Goal: Task Accomplishment & Management: Use online tool/utility

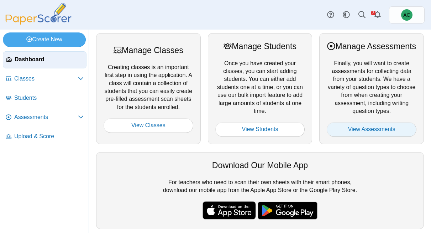
click at [362, 136] on link "View Assessments" at bounding box center [372, 129] width 90 height 14
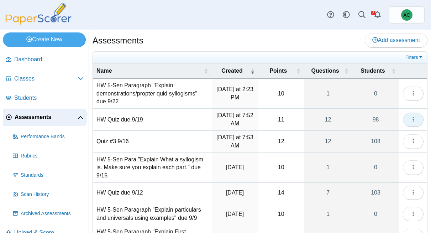
click at [416, 119] on icon "button" at bounding box center [413, 119] width 6 height 6
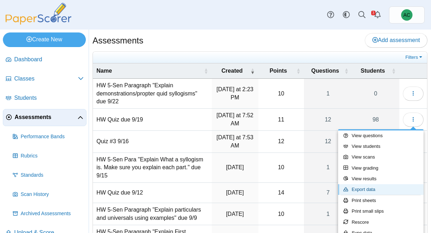
click at [372, 188] on link "Export data" at bounding box center [380, 189] width 85 height 11
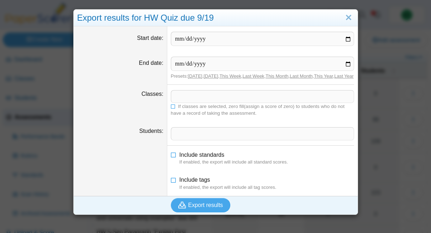
click at [180, 103] on span at bounding box center [262, 96] width 183 height 12
click at [173, 108] on icon at bounding box center [173, 106] width 5 height 4
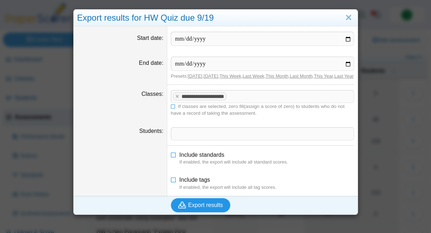
click at [183, 208] on icon "submit" at bounding box center [182, 204] width 8 height 7
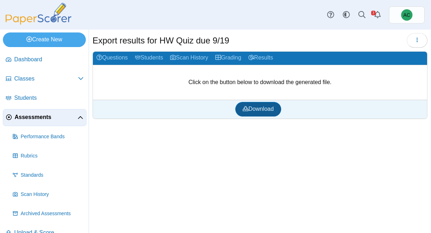
click at [254, 102] on link "Download" at bounding box center [258, 109] width 46 height 14
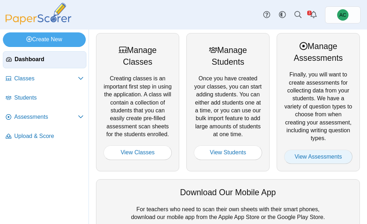
click at [309, 163] on link "View Assessments" at bounding box center [318, 157] width 68 height 14
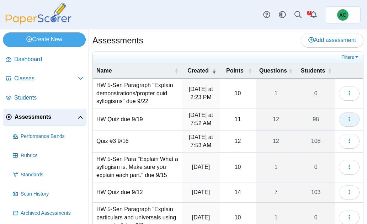
click at [347, 118] on icon "button" at bounding box center [350, 119] width 6 height 6
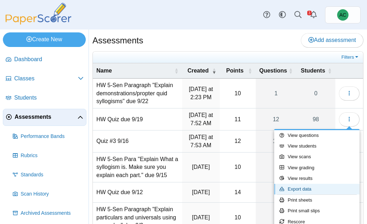
click at [306, 190] on link "Export data" at bounding box center [316, 189] width 85 height 11
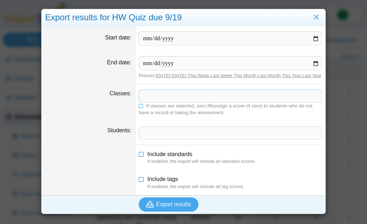
click at [157, 100] on span at bounding box center [230, 96] width 183 height 12
click at [142, 108] on icon at bounding box center [141, 105] width 5 height 4
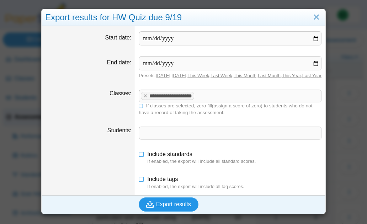
click at [171, 208] on span "Export results" at bounding box center [173, 204] width 35 height 6
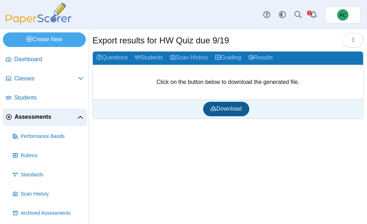
click at [230, 106] on span "Download" at bounding box center [226, 109] width 31 height 6
click at [25, 121] on span "Assessments" at bounding box center [46, 117] width 63 height 8
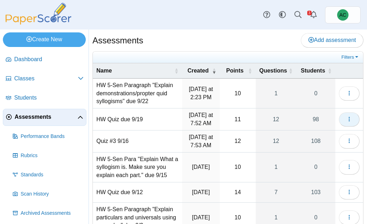
click at [353, 122] on button "button" at bounding box center [349, 119] width 21 height 14
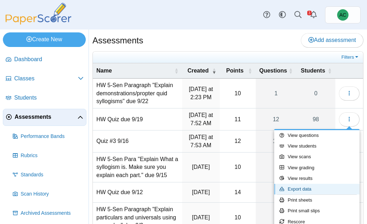
click at [308, 187] on link "Export data" at bounding box center [316, 189] width 85 height 11
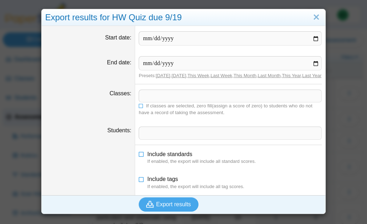
click at [163, 102] on span at bounding box center [230, 96] width 183 height 12
click at [141, 108] on icon at bounding box center [141, 105] width 5 height 4
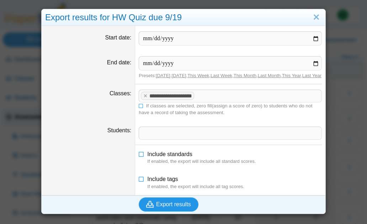
click at [176, 212] on button "Export results" at bounding box center [169, 205] width 60 height 14
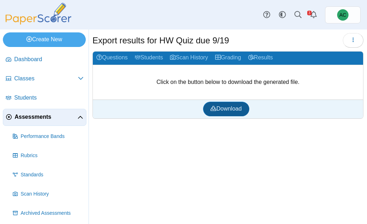
click at [217, 107] on span "Download" at bounding box center [226, 109] width 31 height 6
click at [29, 112] on link "Assessments" at bounding box center [45, 117] width 84 height 17
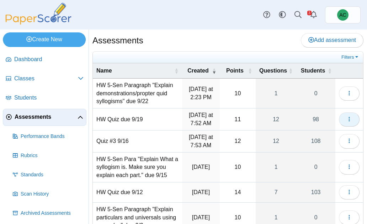
click at [348, 116] on span "button" at bounding box center [350, 119] width 6 height 6
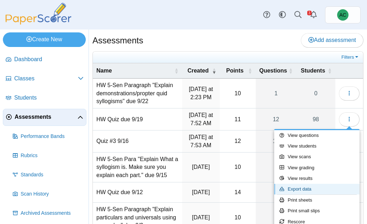
click at [313, 189] on link "Export data" at bounding box center [316, 189] width 85 height 11
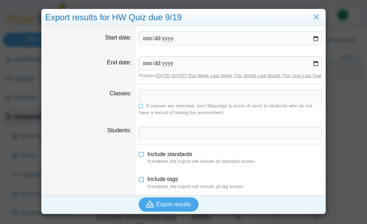
click at [158, 102] on span at bounding box center [230, 96] width 183 height 12
click at [142, 108] on icon at bounding box center [141, 105] width 5 height 4
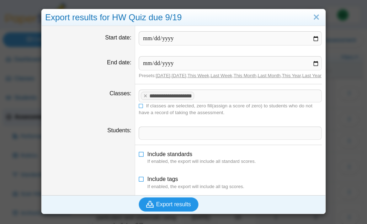
click at [171, 208] on span "Export results" at bounding box center [173, 204] width 35 height 6
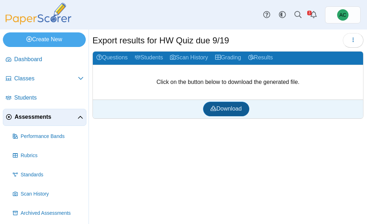
click at [232, 114] on link "Download" at bounding box center [226, 109] width 46 height 14
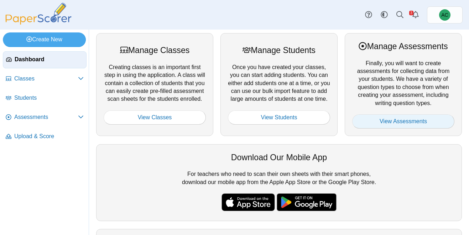
click at [382, 126] on link "View Assessments" at bounding box center [403, 121] width 102 height 14
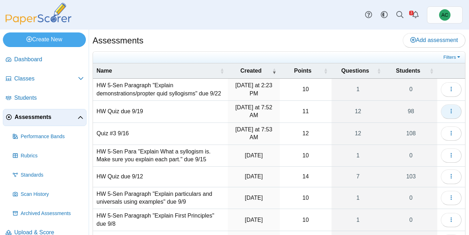
click at [454, 113] on button "button" at bounding box center [451, 111] width 21 height 14
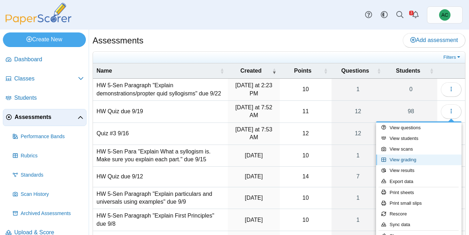
click at [408, 163] on link "View grading" at bounding box center [418, 159] width 85 height 11
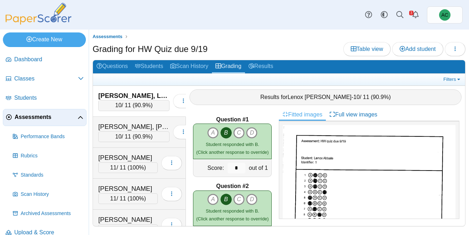
click at [19, 117] on span "Assessments" at bounding box center [46, 117] width 63 height 8
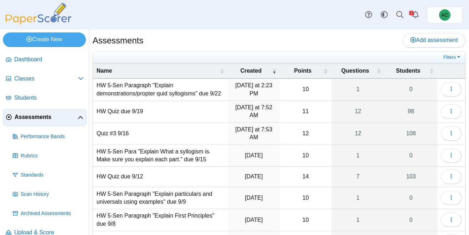
click at [134, 95] on td "HW 5-Sen Paragraph "Explain demonstrations/propter quid syllogisms" due 9/22" at bounding box center [160, 90] width 135 height 22
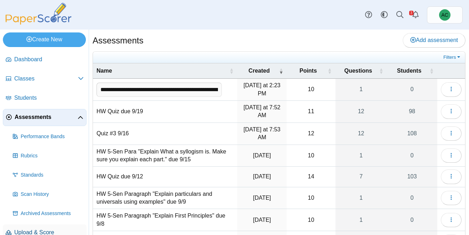
click at [22, 231] on span "Upload & Score" at bounding box center [48, 233] width 69 height 8
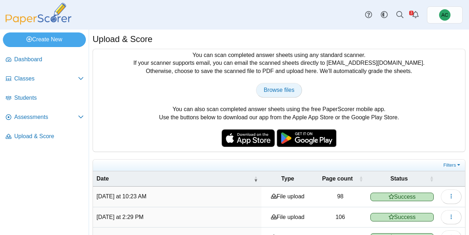
click at [270, 91] on span "Browse files" at bounding box center [278, 90] width 31 height 6
type input "**********"
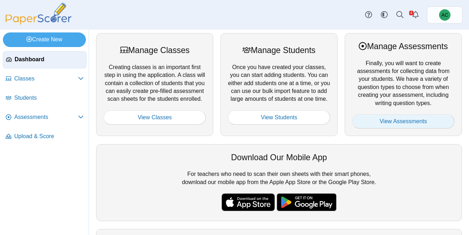
click at [398, 122] on link "View Assessments" at bounding box center [403, 121] width 102 height 14
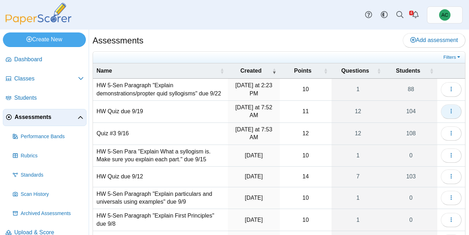
click at [452, 108] on button "button" at bounding box center [451, 111] width 21 height 14
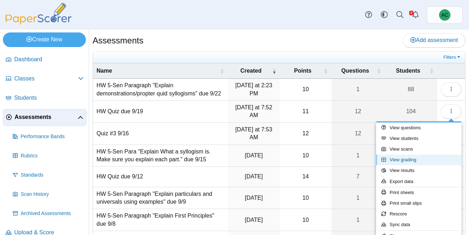
click at [407, 161] on link "View grading" at bounding box center [418, 159] width 85 height 11
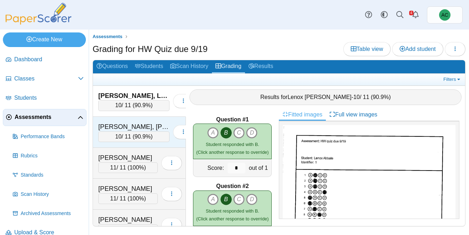
scroll to position [436, 0]
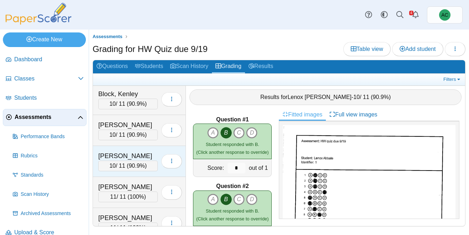
click at [122, 153] on div "[PERSON_NAME]" at bounding box center [127, 155] width 59 height 9
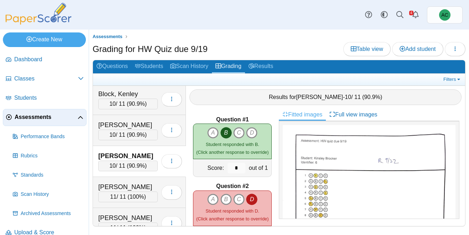
scroll to position [1274, 0]
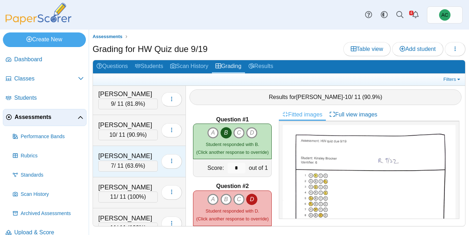
click at [136, 158] on div "[PERSON_NAME]" at bounding box center [127, 155] width 59 height 9
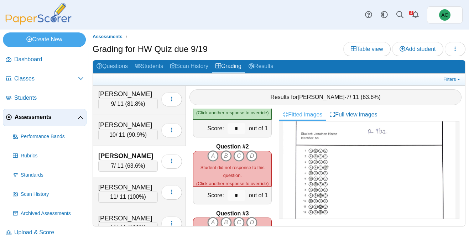
scroll to position [28, 0]
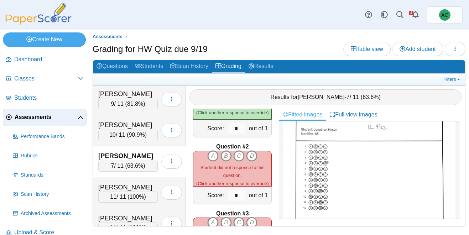
click at [225, 155] on icon "B" at bounding box center [225, 155] width 11 height 11
type input "*"
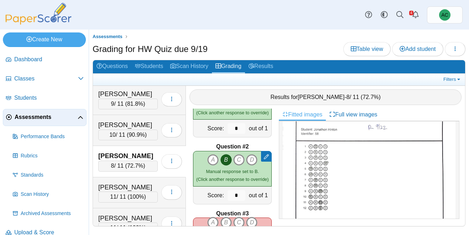
scroll to position [106, 0]
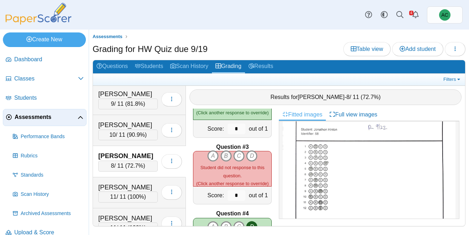
click at [226, 155] on icon "B" at bounding box center [225, 155] width 11 height 11
type input "*"
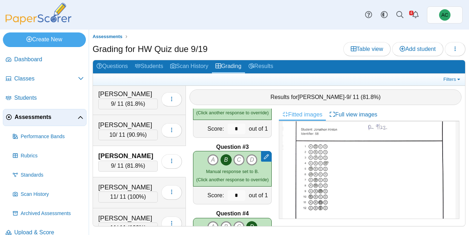
scroll to position [839, 0]
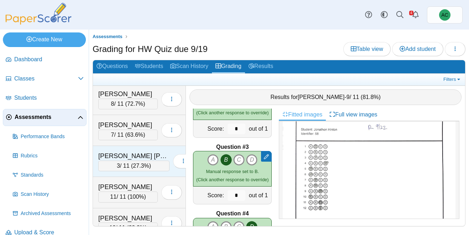
click at [145, 152] on div "Fisher Soza, Ivan" at bounding box center [133, 155] width 71 height 9
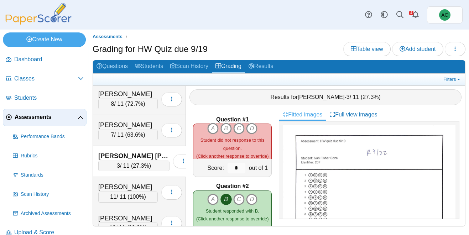
scroll to position [106, 0]
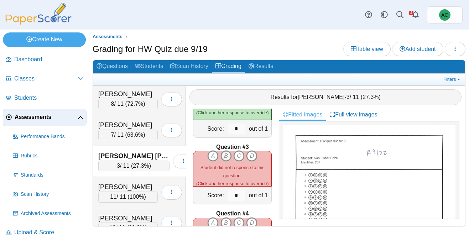
click at [225, 156] on icon "B" at bounding box center [225, 155] width 11 height 11
type input "*"
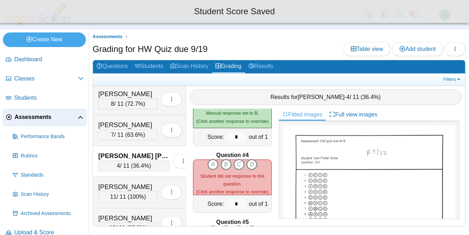
scroll to position [166, 0]
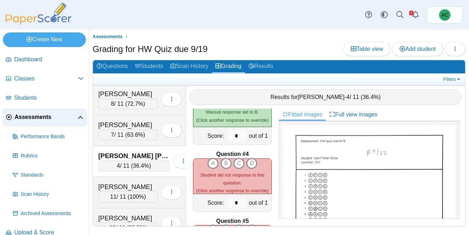
click at [251, 161] on icon "D" at bounding box center [251, 163] width 11 height 11
type input "*"
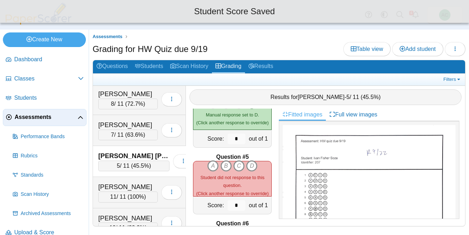
scroll to position [230, 0]
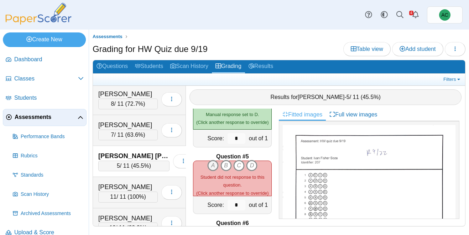
click at [211, 164] on icon "A" at bounding box center [212, 165] width 11 height 11
type input "*"
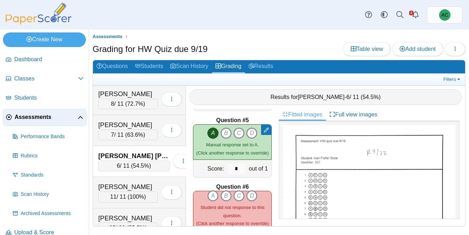
scroll to position [272, 0]
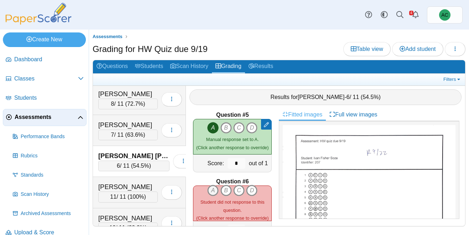
click at [216, 190] on icon "A" at bounding box center [212, 190] width 11 height 11
type input "*"
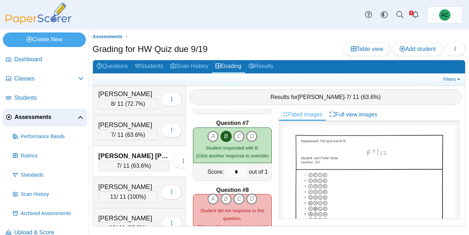
scroll to position [405, 0]
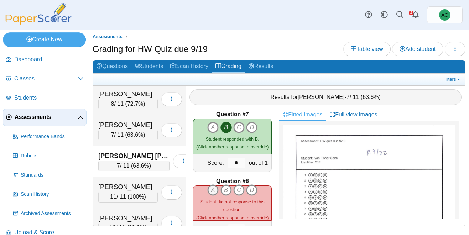
click at [213, 191] on icon "A" at bounding box center [212, 189] width 11 height 11
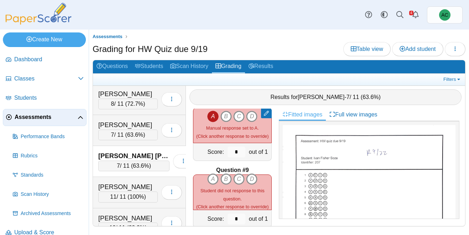
scroll to position [484, 0]
click at [225, 182] on icon "B" at bounding box center [225, 178] width 11 height 11
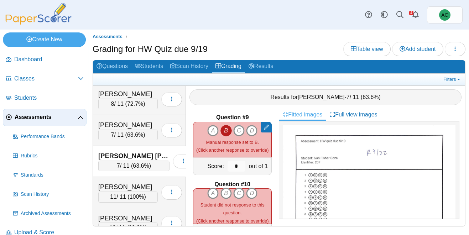
scroll to position [577, 0]
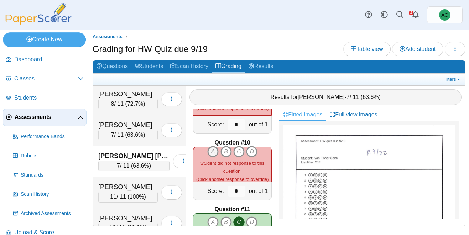
click at [214, 150] on icon "A" at bounding box center [212, 151] width 11 height 11
type input "*"
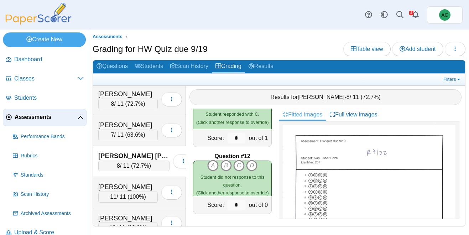
scroll to position [0, 0]
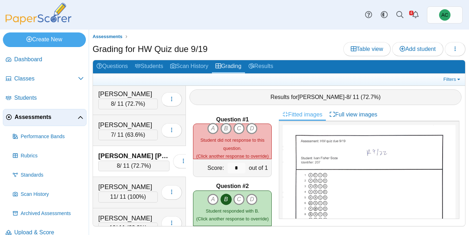
click at [226, 126] on icon "B" at bounding box center [225, 128] width 11 height 11
type input "*"
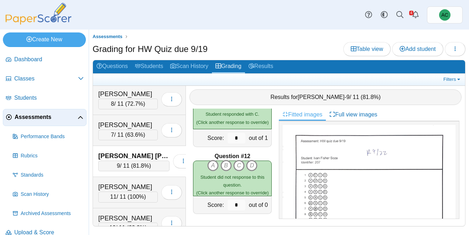
scroll to position [312, 0]
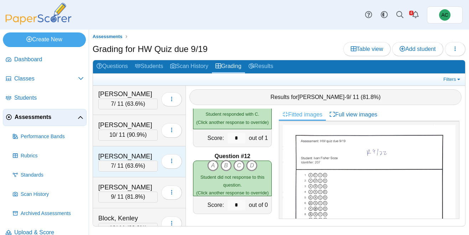
click at [127, 159] on div "Betts, Cason" at bounding box center [127, 156] width 59 height 9
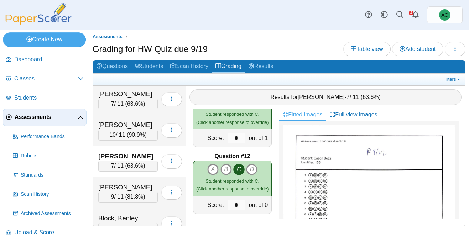
scroll to position [106, 0]
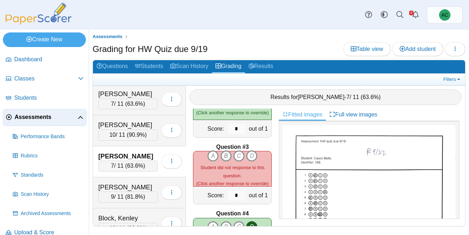
click at [226, 154] on icon "B" at bounding box center [225, 155] width 11 height 11
type input "*"
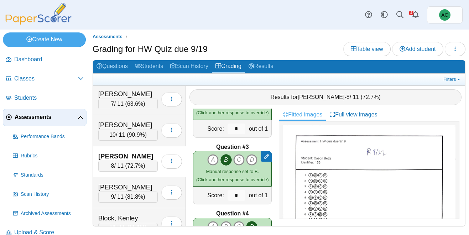
scroll to position [2825, 0]
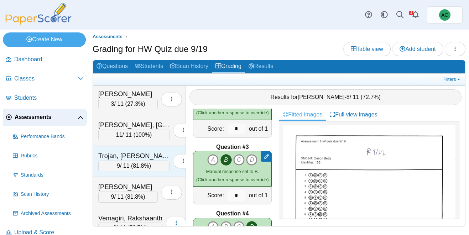
click at [112, 159] on div "Trojan, Ethan" at bounding box center [133, 155] width 71 height 9
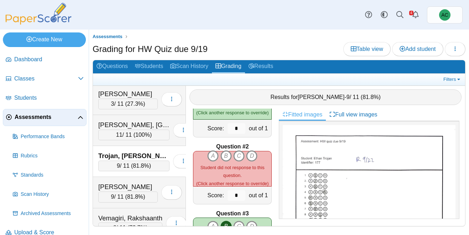
scroll to position [573, 0]
click at [211, 154] on icon "A" at bounding box center [212, 155] width 11 height 11
type input "*"
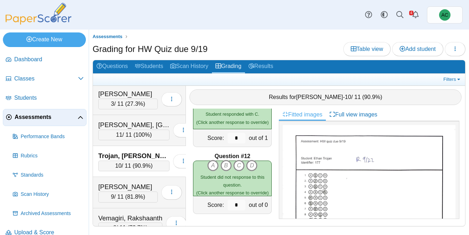
scroll to position [40, 0]
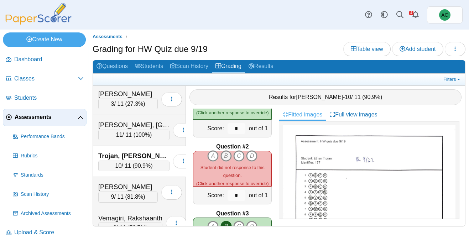
click at [226, 155] on icon "B" at bounding box center [225, 155] width 11 height 11
type input "*"
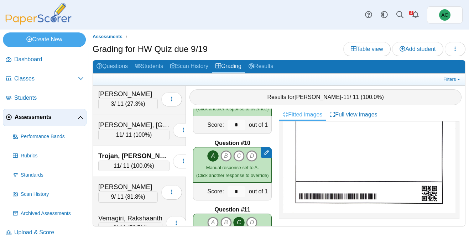
scroll to position [697, 0]
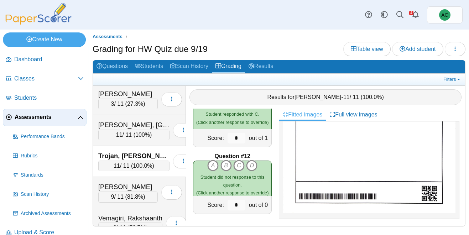
drag, startPoint x: 251, startPoint y: 177, endPoint x: 218, endPoint y: 178, distance: 33.1
click at [218, 178] on span "Student did not response to this question." at bounding box center [232, 180] width 64 height 13
copy span "did not response"
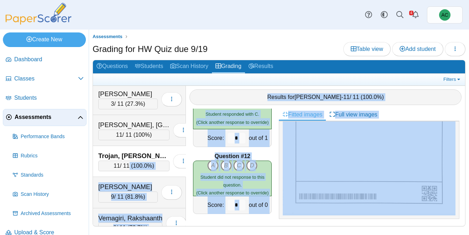
drag, startPoint x: 121, startPoint y: 162, endPoint x: 115, endPoint y: 268, distance: 106.3
click at [115, 235] on html "Dashboard Classes Archived classes Students" at bounding box center [234, 117] width 469 height 235
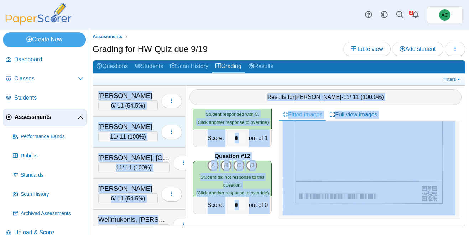
click at [156, 117] on div "Warda, Gabriel 11 / 11 ( 100% ) Loading…" at bounding box center [139, 132] width 93 height 31
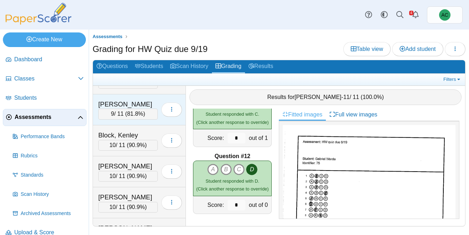
scroll to position [367, 0]
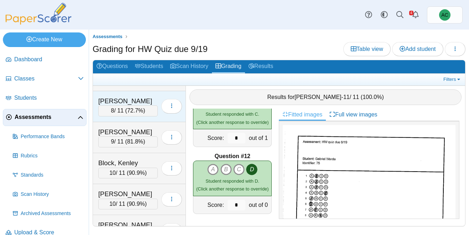
click at [118, 105] on div "Betts, Cason" at bounding box center [127, 100] width 59 height 9
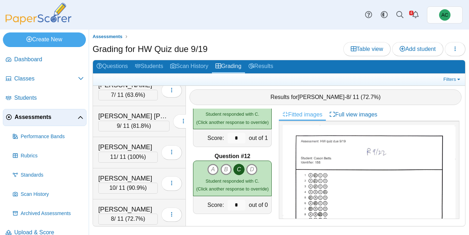
scroll to position [879, 0]
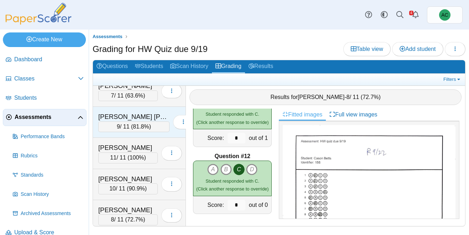
click at [120, 116] on div "Fisher Soza, Ivan" at bounding box center [133, 116] width 71 height 9
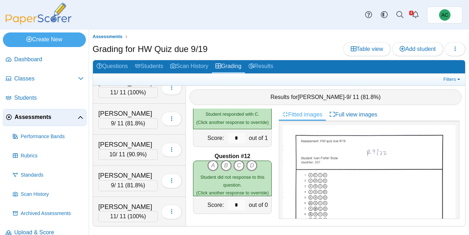
scroll to position [1261, 0]
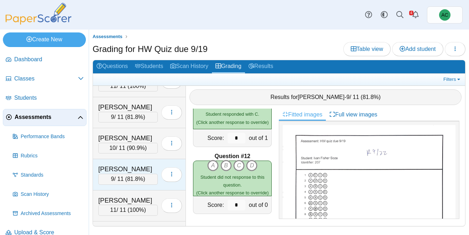
click at [131, 164] on div "Hinton, Jonathon" at bounding box center [127, 168] width 59 height 9
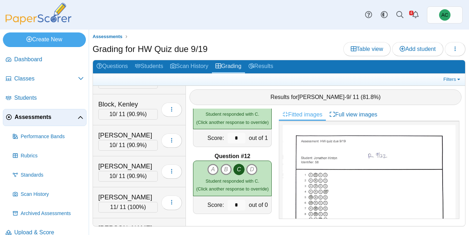
scroll to position [428, 0]
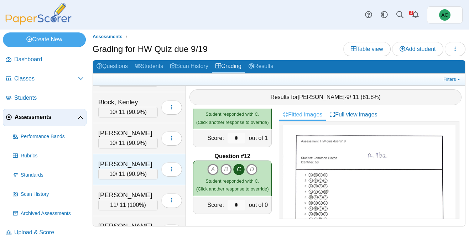
click at [122, 161] on div "Brooker, Kinsley" at bounding box center [127, 163] width 59 height 9
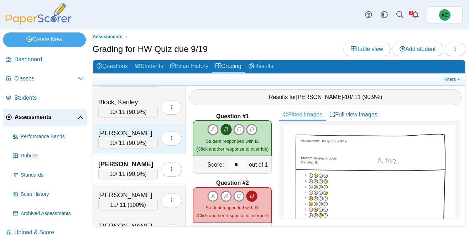
scroll to position [1274, 0]
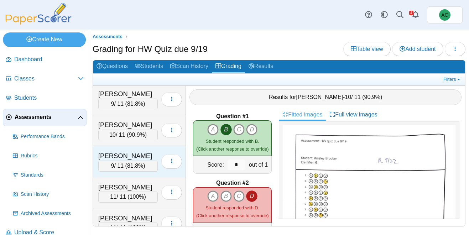
click at [139, 158] on div "Hinton, Jonathon" at bounding box center [127, 155] width 59 height 9
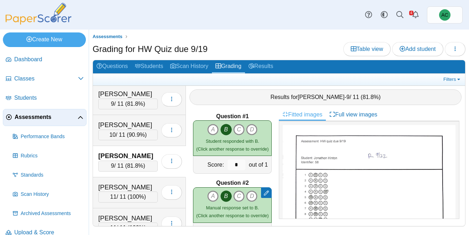
scroll to position [839, 0]
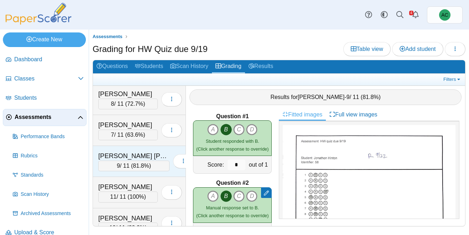
click at [131, 154] on div "Fisher Soza, Ivan" at bounding box center [133, 155] width 71 height 9
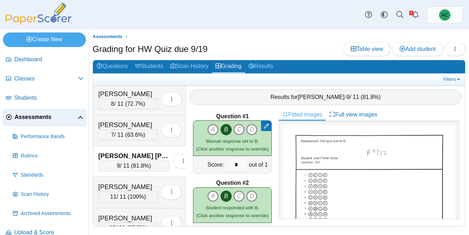
scroll to position [312, 0]
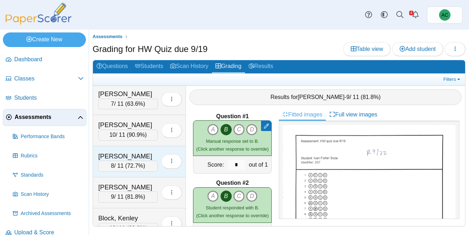
click at [129, 152] on div "Betts, Cason" at bounding box center [127, 156] width 59 height 9
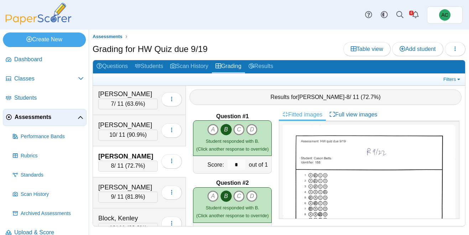
scroll to position [2825, 0]
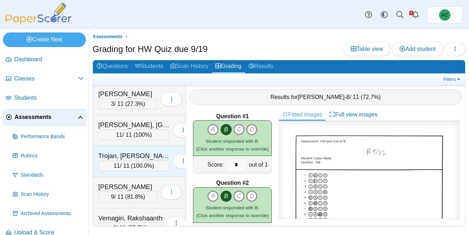
click at [101, 154] on div "Trojan, Ethan" at bounding box center [133, 155] width 71 height 9
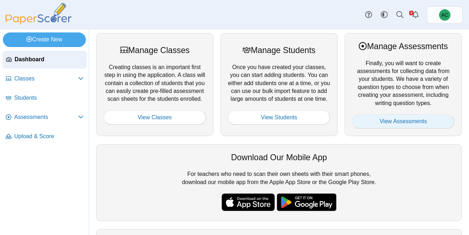
click at [417, 127] on link "View Assessments" at bounding box center [403, 121] width 102 height 14
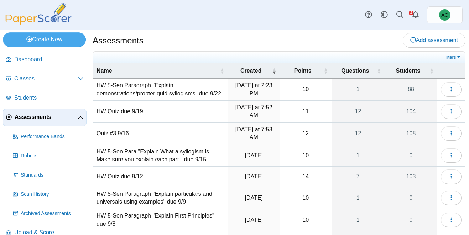
click at [148, 87] on td "HW 5-Sen Paragraph "Explain demonstrations/propter quid syllogisms" due 9/22" at bounding box center [160, 90] width 135 height 22
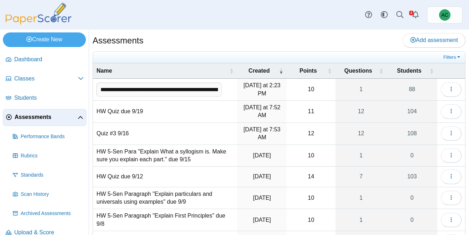
drag, startPoint x: 193, startPoint y: 89, endPoint x: 156, endPoint y: 88, distance: 36.7
click at [156, 88] on input "**********" at bounding box center [158, 90] width 125 height 14
click at [329, 28] on div "Dashboard Classes Archived classes Students Assessments" at bounding box center [234, 15] width 469 height 30
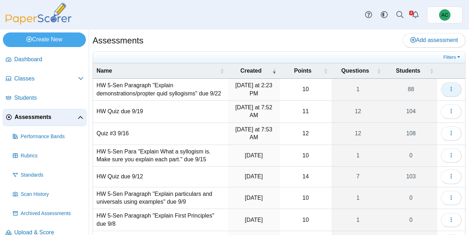
click at [456, 91] on button "button" at bounding box center [451, 89] width 21 height 14
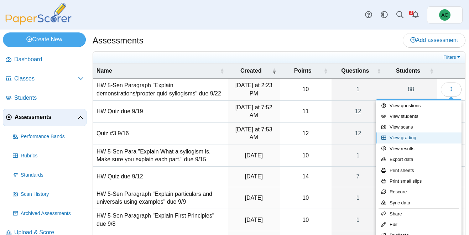
click at [414, 137] on link "View grading" at bounding box center [418, 137] width 85 height 11
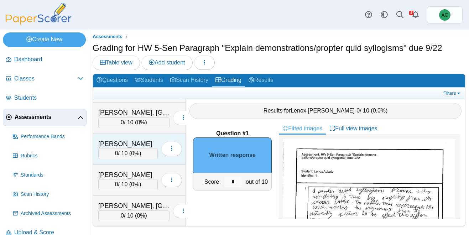
click at [135, 137] on div "Welintukonis, Analicia 0 / 10 ( 0% ) Loading…" at bounding box center [139, 149] width 93 height 31
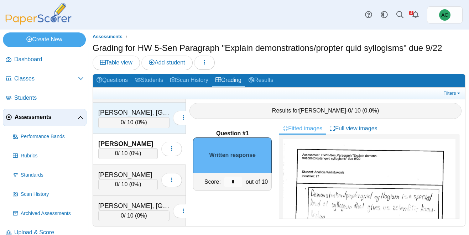
click at [111, 113] on div "Wasmundt, Ireland" at bounding box center [133, 112] width 71 height 9
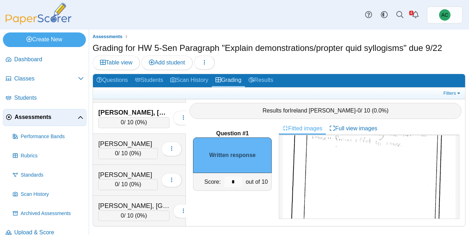
scroll to position [148, 0]
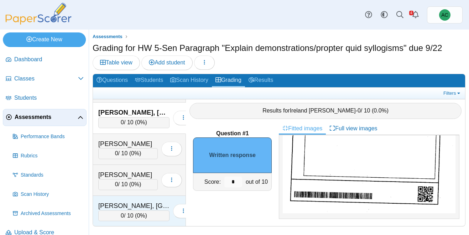
click at [103, 206] on div "Zuber, Brooklyn" at bounding box center [133, 205] width 71 height 9
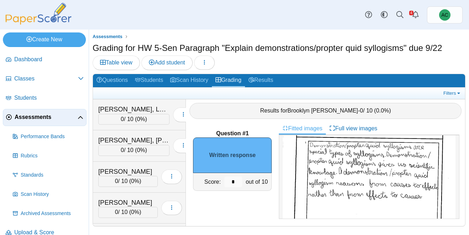
scroll to position [0, 0]
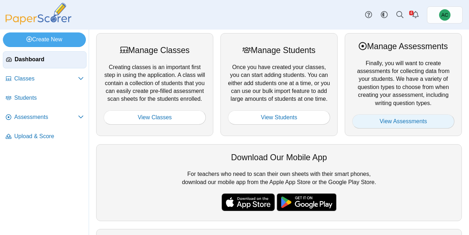
click at [384, 124] on link "View Assessments" at bounding box center [403, 121] width 102 height 14
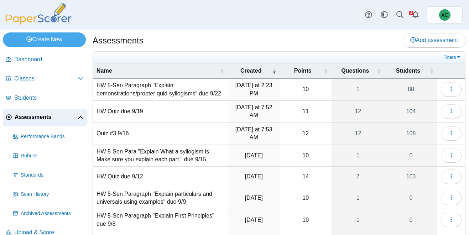
scroll to position [100, 0]
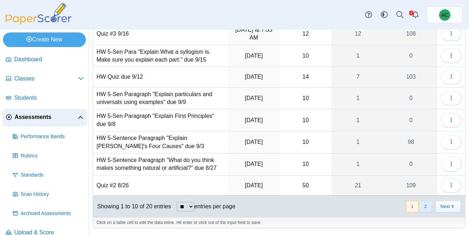
click at [429, 210] on button "2" at bounding box center [425, 207] width 12 height 12
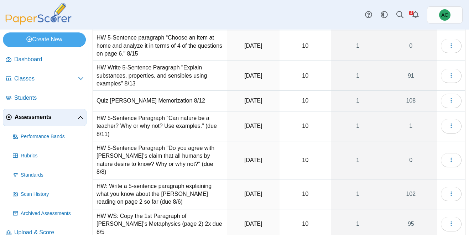
scroll to position [149, 0]
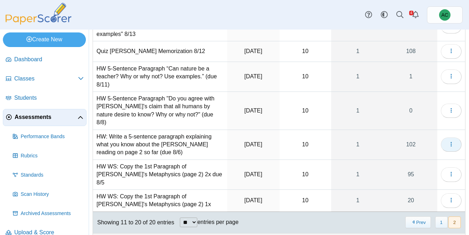
click at [455, 142] on button "button" at bounding box center [451, 144] width 21 height 14
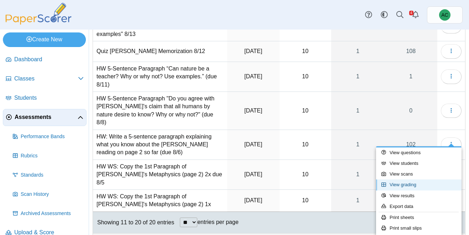
click at [409, 184] on link "View grading" at bounding box center [418, 184] width 85 height 11
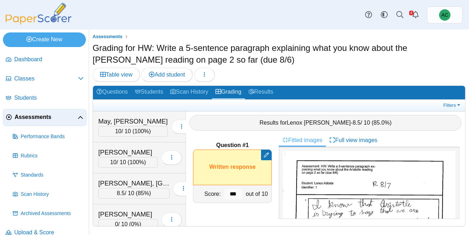
scroll to position [2077, 0]
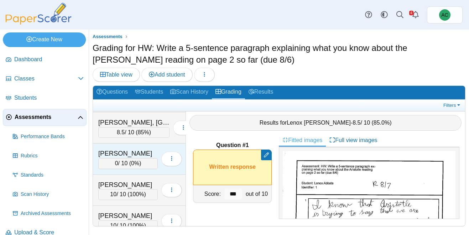
click at [144, 149] on div "[PERSON_NAME]" at bounding box center [127, 153] width 59 height 9
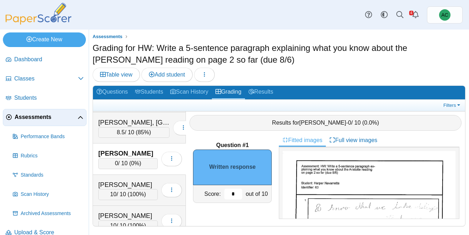
click at [235, 196] on input "*" at bounding box center [233, 194] width 18 height 11
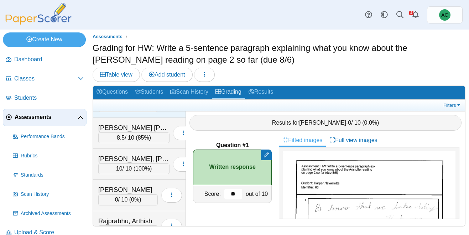
scroll to position [2243, 0]
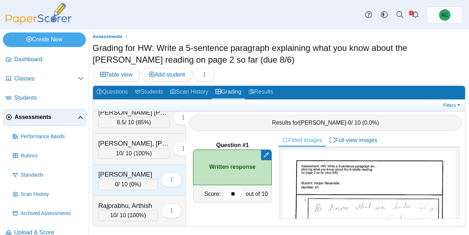
type input "**"
click at [121, 174] on div "Pieres, Cameron" at bounding box center [127, 174] width 59 height 9
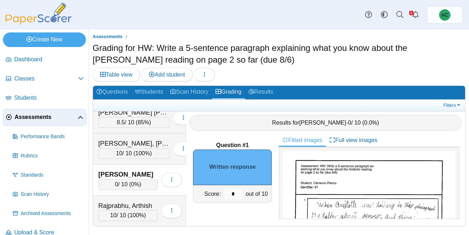
click at [236, 199] on div "*" at bounding box center [232, 193] width 21 height 17
click at [236, 189] on input "*" at bounding box center [233, 194] width 18 height 11
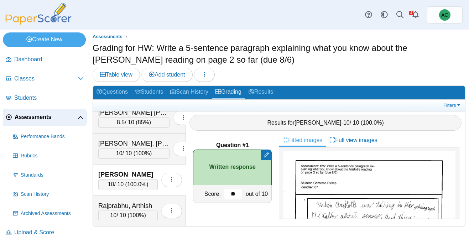
type input "**"
click at [41, 18] on img at bounding box center [38, 14] width 71 height 22
